Goal: Task Accomplishment & Management: Use online tool/utility

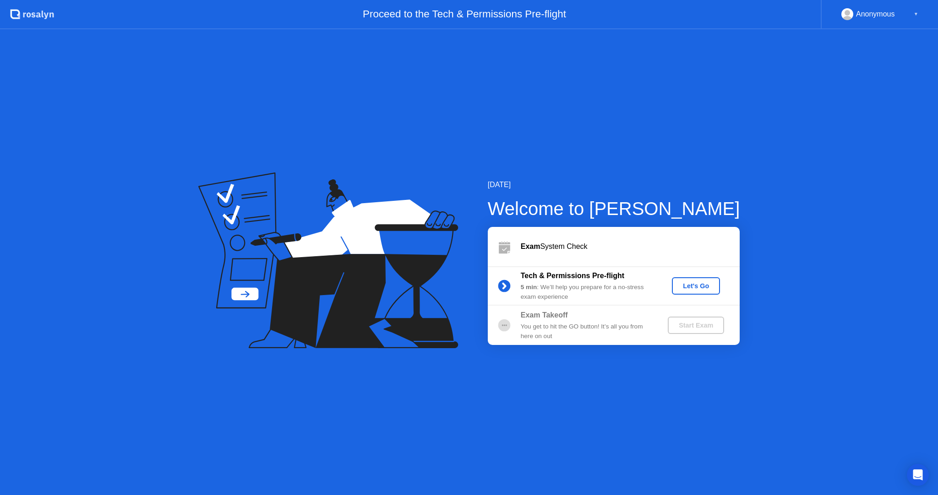
click at [700, 288] on div "Let's Go" at bounding box center [695, 286] width 41 height 7
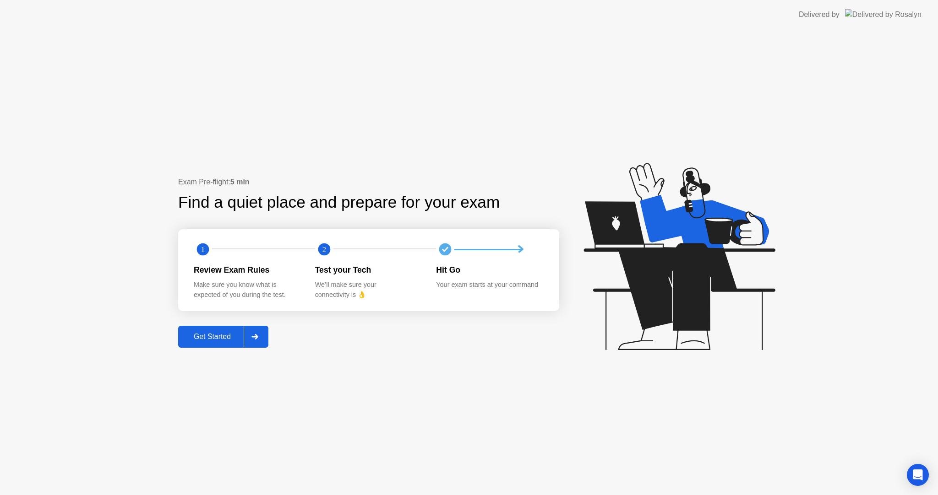
click at [222, 331] on button "Get Started" at bounding box center [223, 337] width 90 height 22
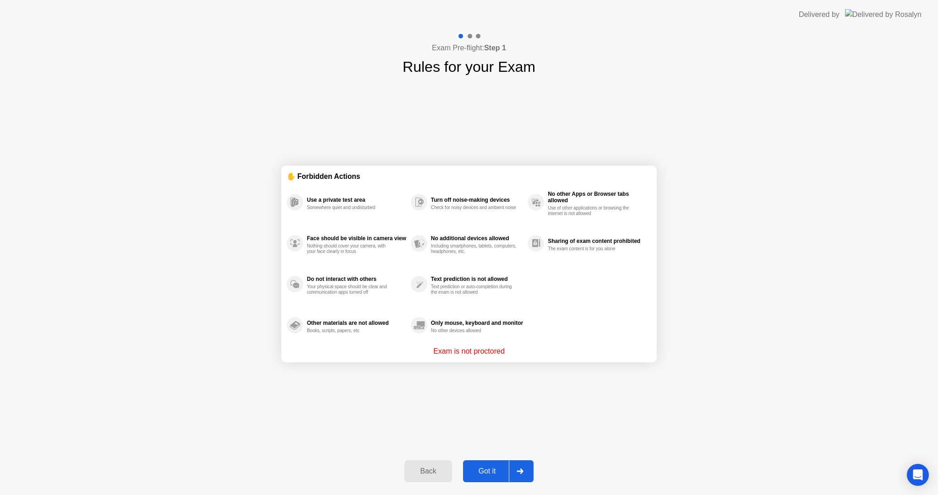
click at [484, 472] on div "Got it" at bounding box center [487, 472] width 43 height 8
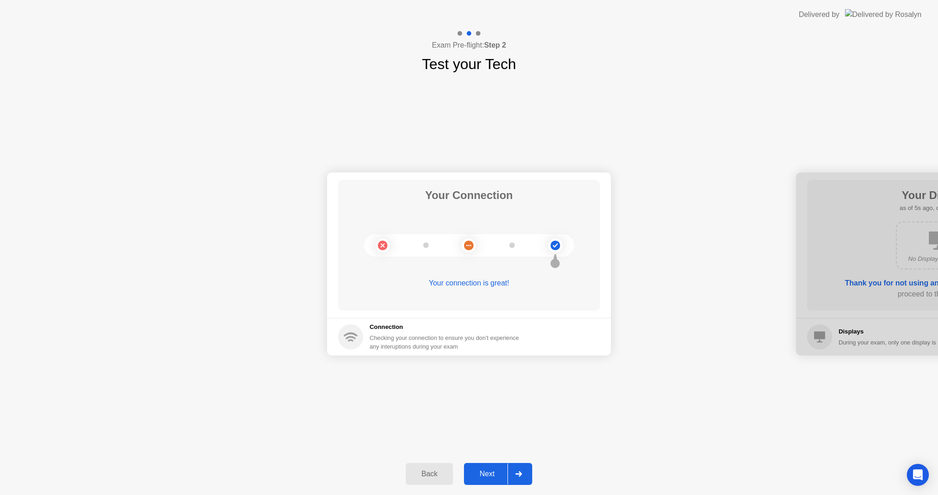
click at [491, 472] on div "Next" at bounding box center [487, 474] width 41 height 8
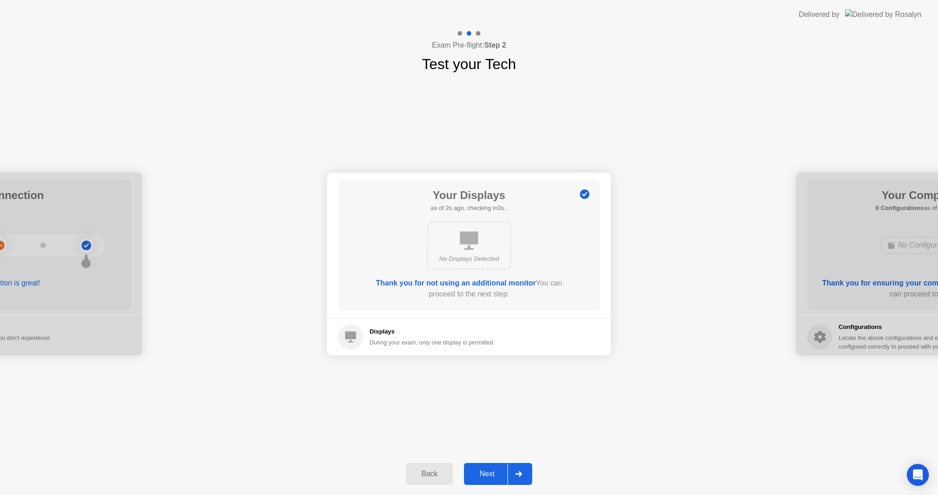
click at [492, 473] on div "Next" at bounding box center [487, 474] width 41 height 8
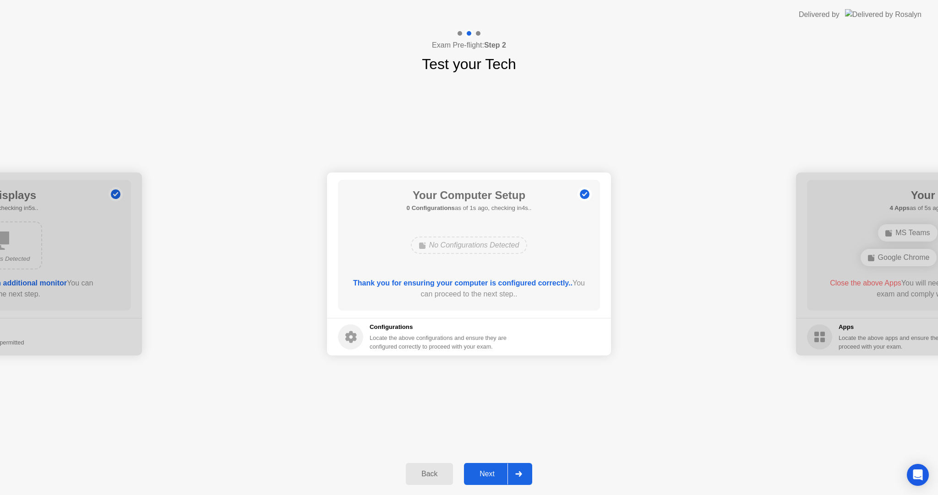
click at [492, 473] on div "Next" at bounding box center [487, 474] width 41 height 8
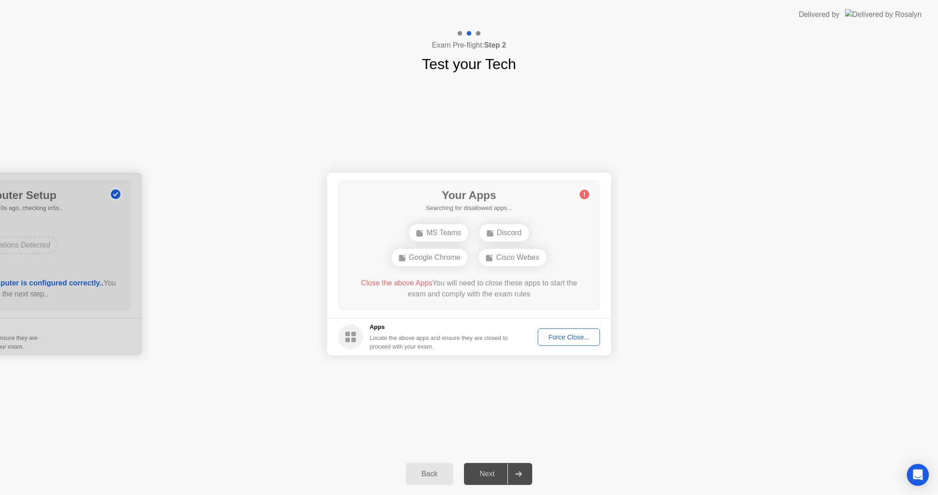
click at [559, 340] on div "Force Close..." at bounding box center [569, 337] width 56 height 7
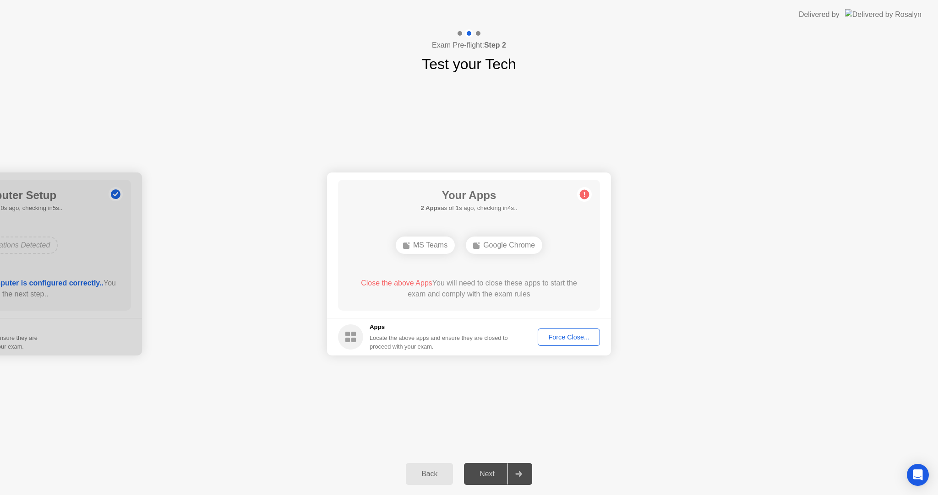
click at [561, 338] on div "Force Close..." at bounding box center [569, 337] width 56 height 7
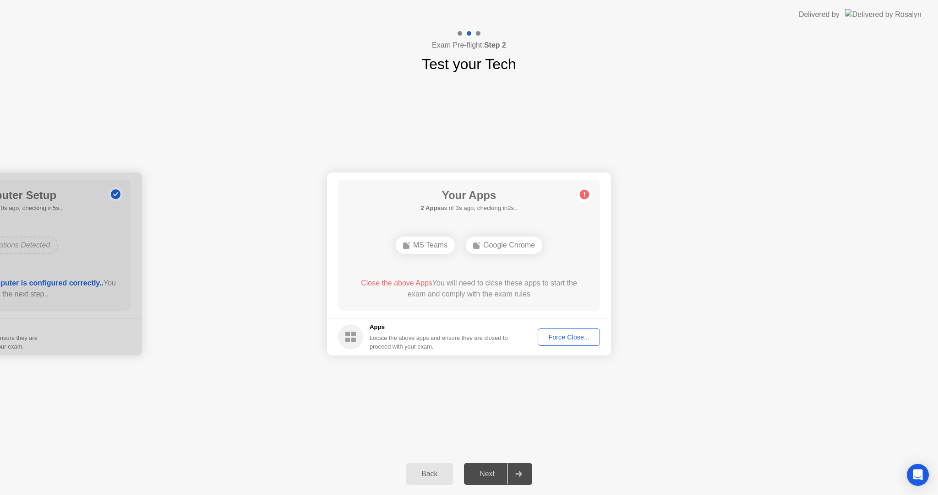
drag, startPoint x: 495, startPoint y: 478, endPoint x: 496, endPoint y: 473, distance: 5.4
click at [495, 474] on div "Next" at bounding box center [487, 474] width 41 height 8
click at [566, 335] on div "Force Close..." at bounding box center [569, 337] width 56 height 7
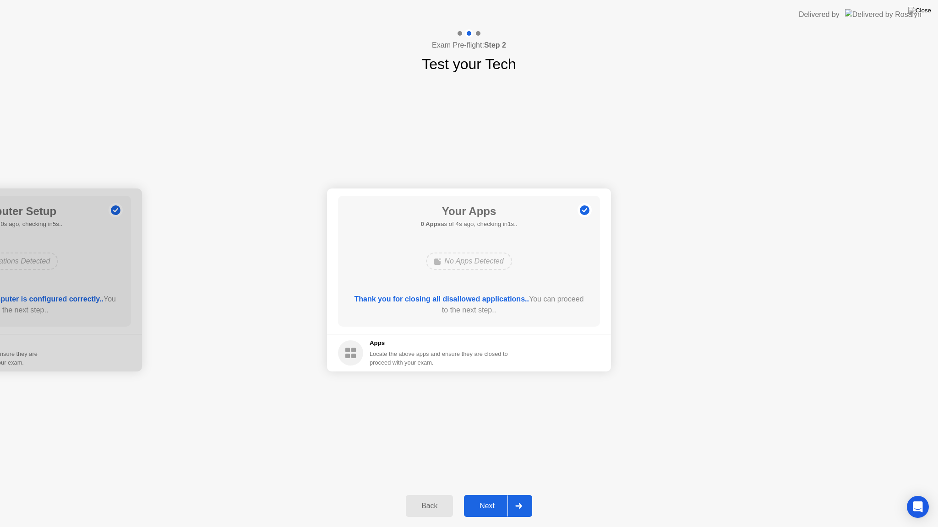
click at [492, 495] on div "Next" at bounding box center [487, 506] width 41 height 8
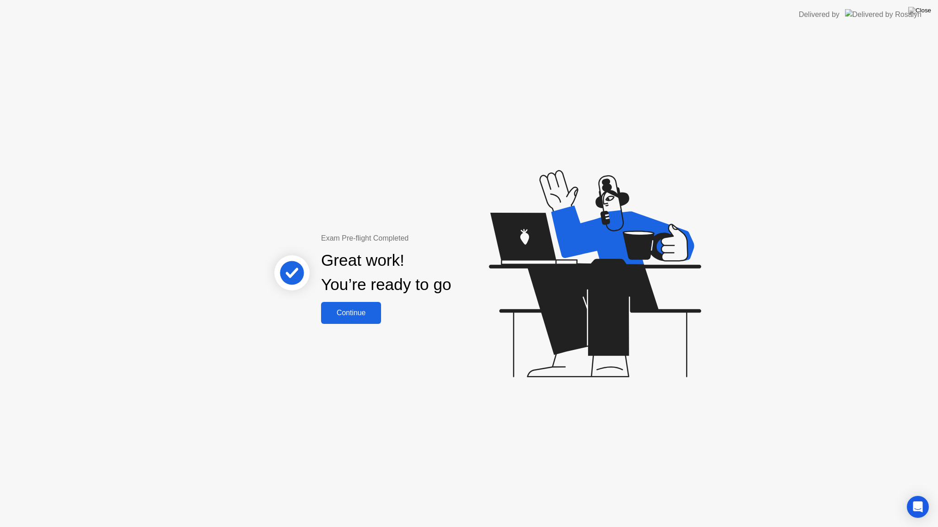
click at [343, 311] on div "Continue" at bounding box center [351, 313] width 54 height 8
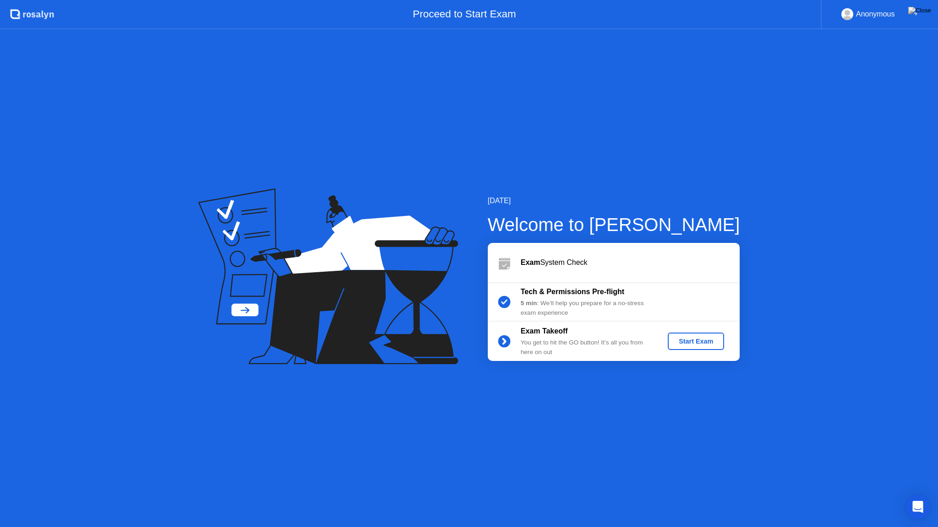
click at [915, 495] on icon "Open Intercom Messenger" at bounding box center [918, 507] width 12 height 12
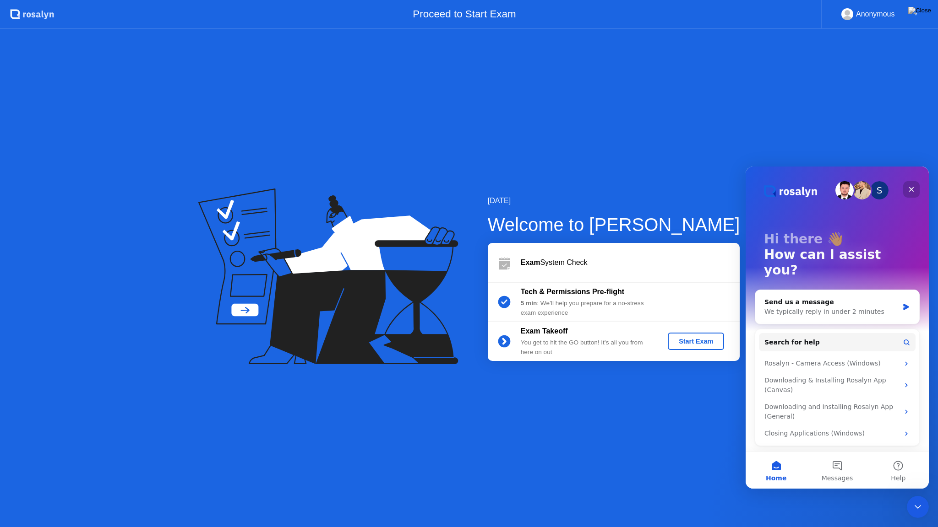
click at [913, 188] on icon "Close" at bounding box center [911, 189] width 7 height 7
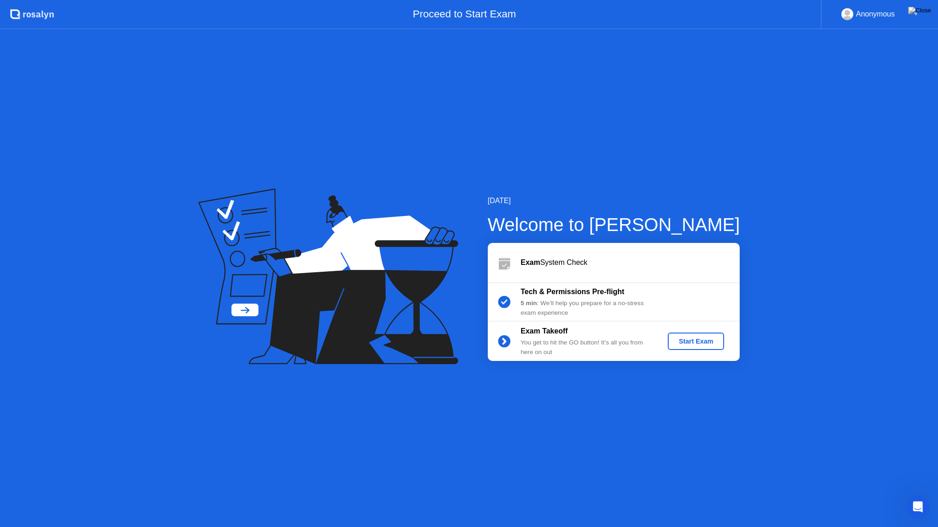
click at [702, 344] on div "Start Exam" at bounding box center [695, 341] width 49 height 7
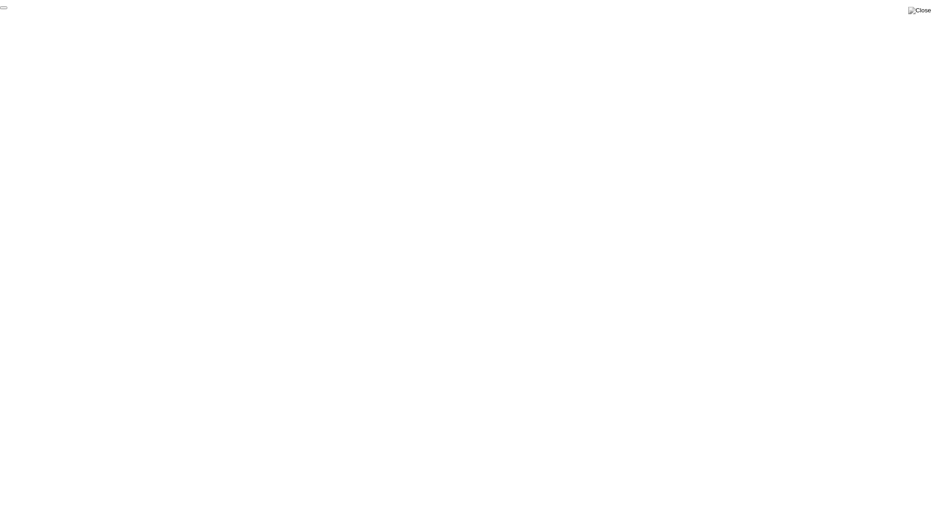
click div "End Proctoring Session"
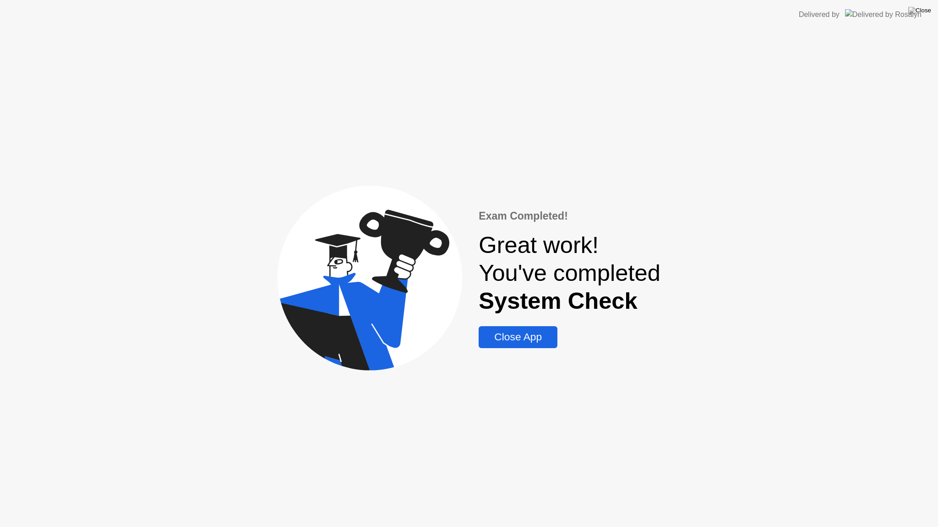
click at [502, 335] on div "Close App" at bounding box center [517, 337] width 73 height 12
